Goal: Submit feedback/report problem: Submit feedback/report problem

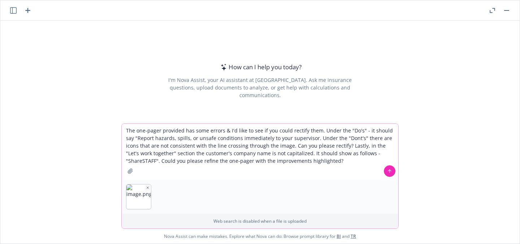
click at [331, 143] on textarea "The one-pager provided has some errors & I'd like to see if you could rectify t…" at bounding box center [260, 152] width 277 height 56
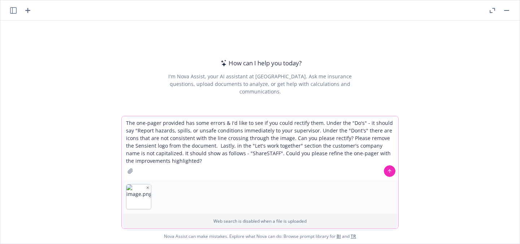
click at [233, 163] on textarea "The one-pager provided has some errors & I'd like to see if you could rectify t…" at bounding box center [260, 148] width 277 height 64
click at [225, 145] on textarea "The one-pager provided has some errors & I'd like to see if you could rectify t…" at bounding box center [260, 148] width 277 height 64
click at [249, 154] on textarea "The one-pager provided has some errors & I'd like to see if you could rectify t…" at bounding box center [260, 148] width 277 height 64
click at [186, 162] on textarea "The one-pager provided has some errors & I'd like to see if you could rectify t…" at bounding box center [260, 148] width 277 height 64
type textarea "The one-pager provided has some errors & I'd like to see if you could rectify t…"
